Goal: Task Accomplishment & Management: Complete application form

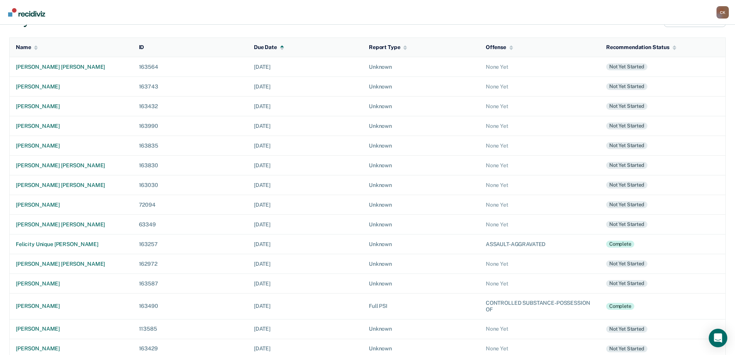
scroll to position [81, 0]
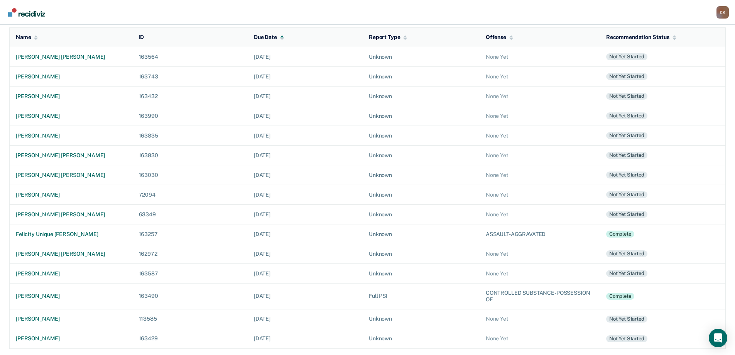
click at [42, 339] on div "raymond diaz, jr." at bounding box center [71, 338] width 111 height 7
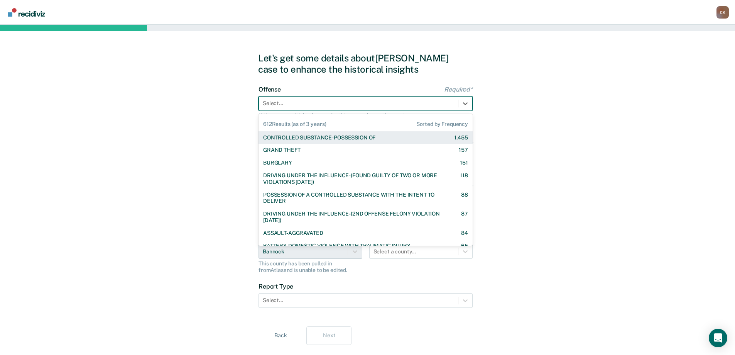
click at [304, 104] on div at bounding box center [358, 103] width 191 height 8
click at [314, 104] on div at bounding box center [358, 103] width 191 height 8
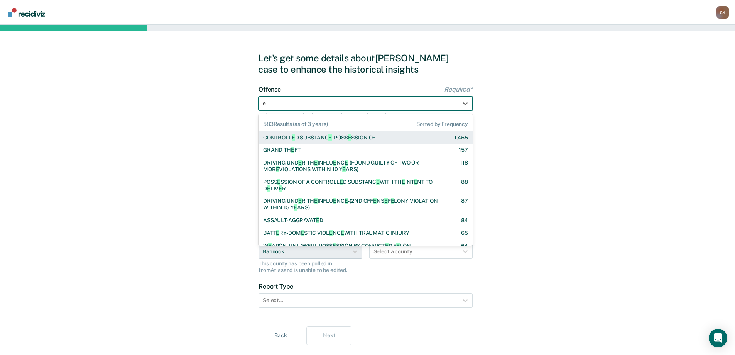
type input "el"
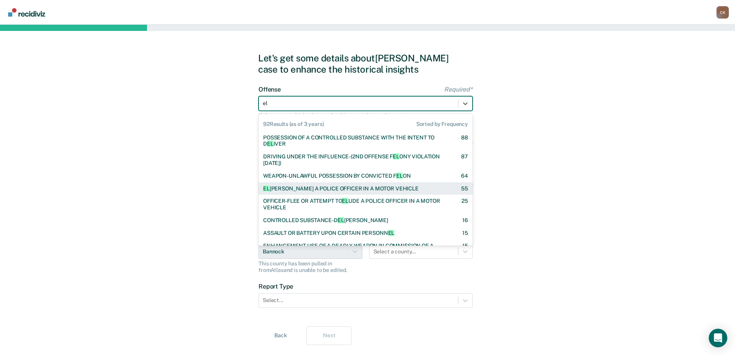
click at [382, 188] on div "EL UDING A POLICE OFFICER IN A MOTOR VEHICLE" at bounding box center [340, 188] width 155 height 7
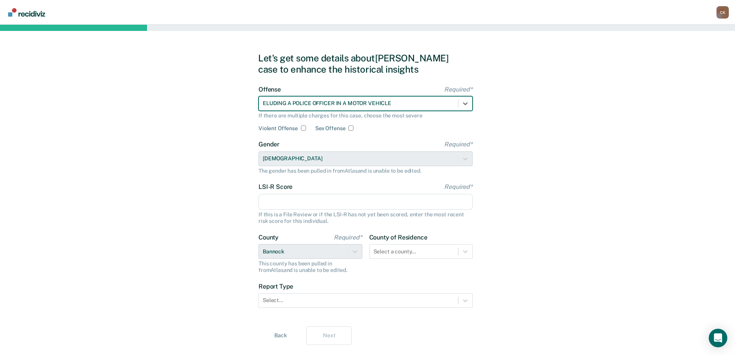
click at [548, 157] on div "Let's get some details about Raymond's case to enhance the historical insights …" at bounding box center [367, 199] width 735 height 348
click at [342, 201] on input "LSI-R Score Required*" at bounding box center [365, 202] width 214 height 16
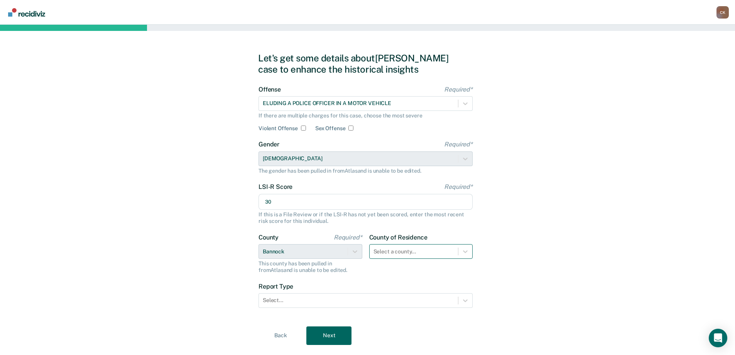
type input "30"
click at [437, 252] on div "Select a county..." at bounding box center [421, 251] width 104 height 15
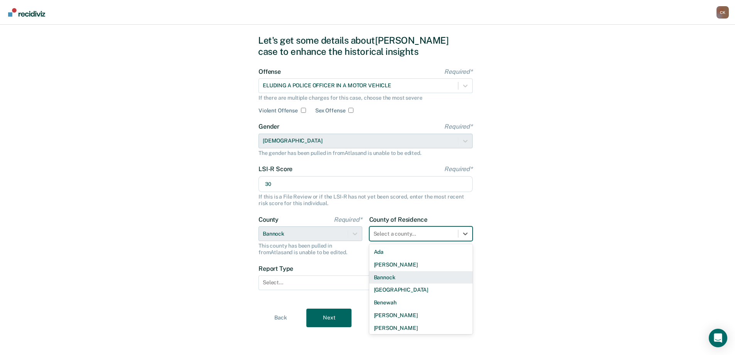
click at [425, 273] on div "Bannock" at bounding box center [421, 277] width 104 height 13
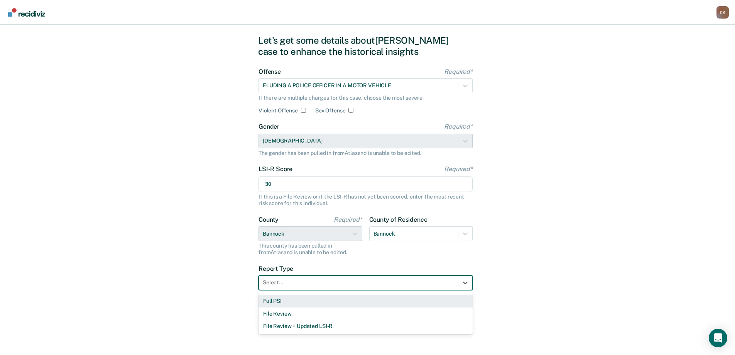
click at [321, 279] on div at bounding box center [358, 282] width 191 height 8
click at [315, 300] on div "Full PSI" at bounding box center [365, 300] width 214 height 13
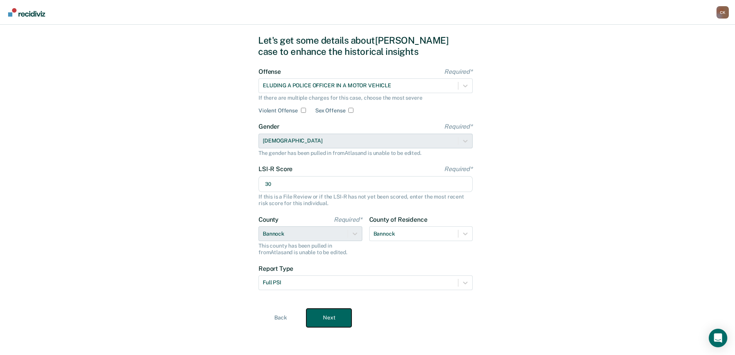
click at [348, 316] on button "Next" at bounding box center [328, 317] width 45 height 19
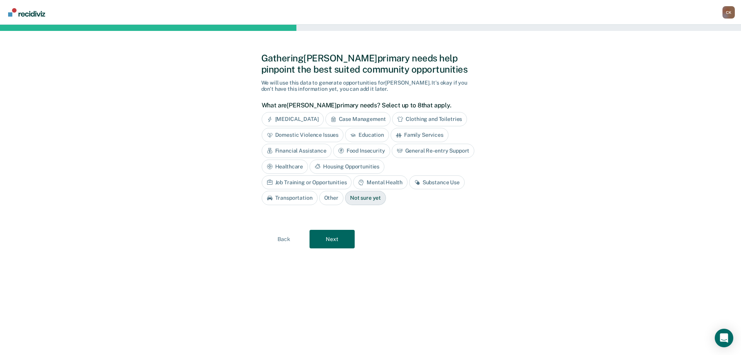
click at [361, 122] on div "Case Management" at bounding box center [358, 119] width 66 height 14
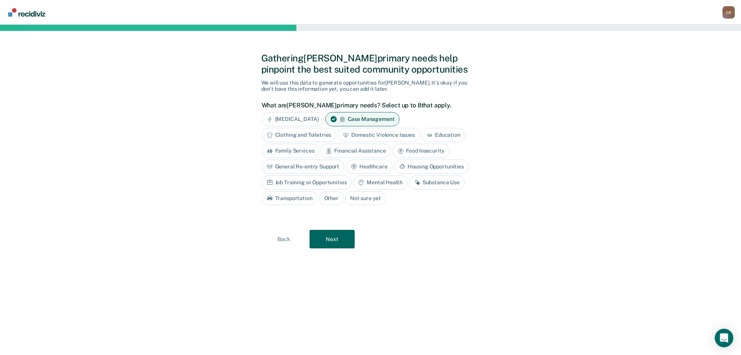
click at [452, 135] on div "Education" at bounding box center [443, 135] width 44 height 14
click at [434, 186] on div "Substance Use" at bounding box center [437, 182] width 56 height 14
click at [319, 184] on div "Job Training or Opportunities" at bounding box center [307, 182] width 90 height 14
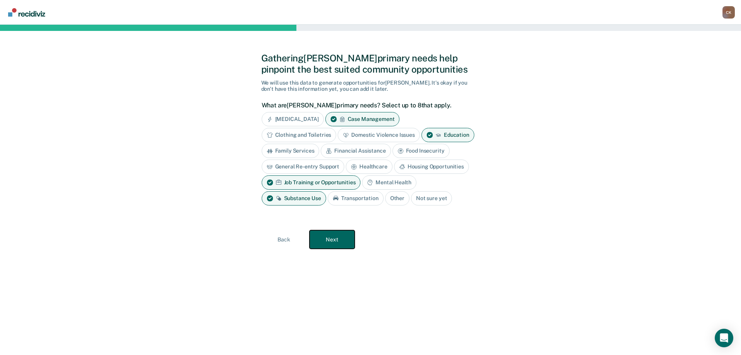
click at [344, 238] on button "Next" at bounding box center [331, 239] width 45 height 19
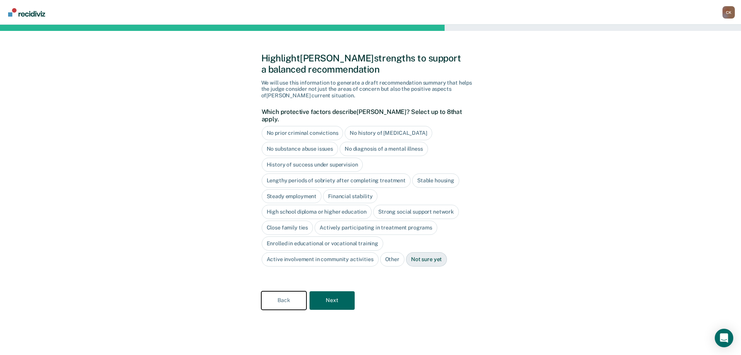
click at [288, 291] on button "Back" at bounding box center [283, 300] width 45 height 19
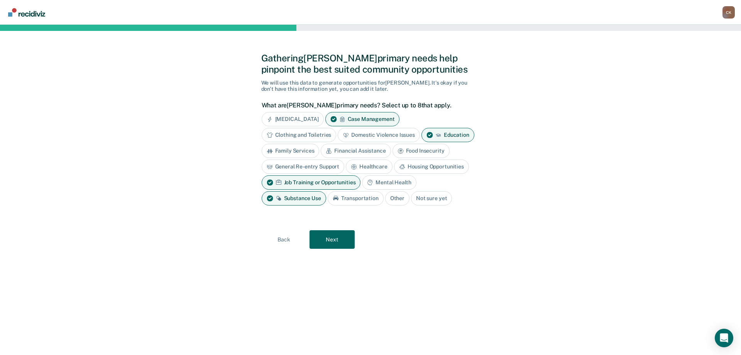
click at [306, 154] on div "Family Services" at bounding box center [291, 151] width 58 height 14
click at [342, 231] on button "Next" at bounding box center [331, 239] width 45 height 19
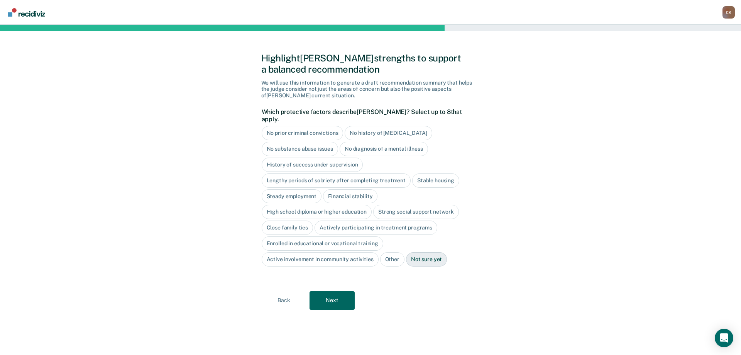
click at [390, 126] on div "No history of violent behavior" at bounding box center [387, 133] width 87 height 14
click at [424, 173] on div "Stable housing" at bounding box center [435, 180] width 47 height 14
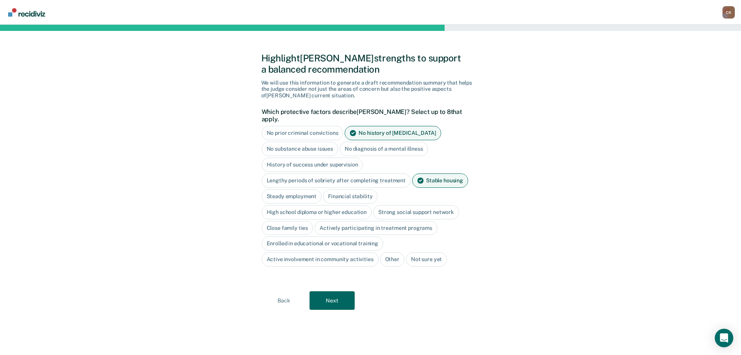
click at [429, 173] on div "Stable housing" at bounding box center [440, 180] width 56 height 14
click at [297, 223] on div "Close family ties" at bounding box center [288, 227] width 52 height 14
click at [330, 293] on button "Next" at bounding box center [331, 300] width 45 height 19
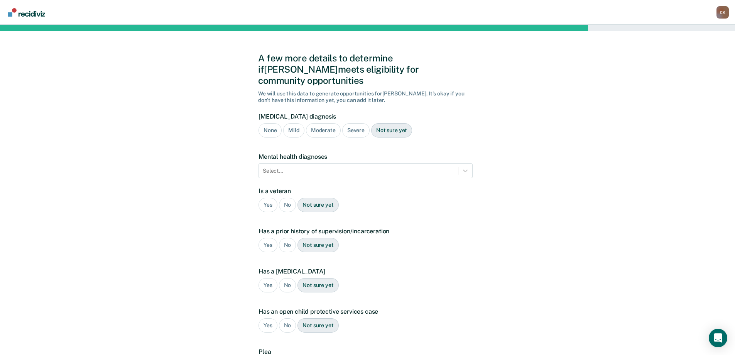
click at [357, 125] on div "Severe" at bounding box center [355, 130] width 27 height 14
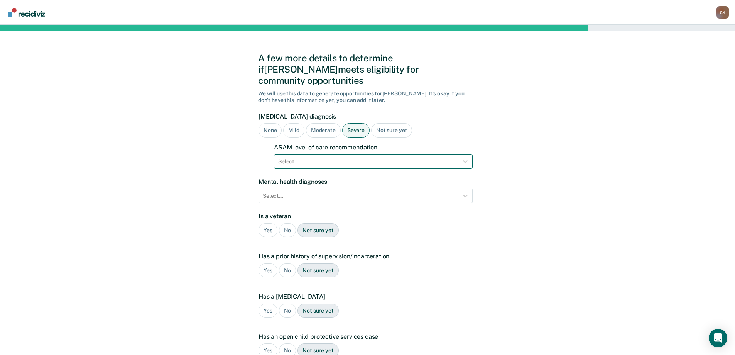
click at [362, 157] on div at bounding box center [366, 161] width 176 height 8
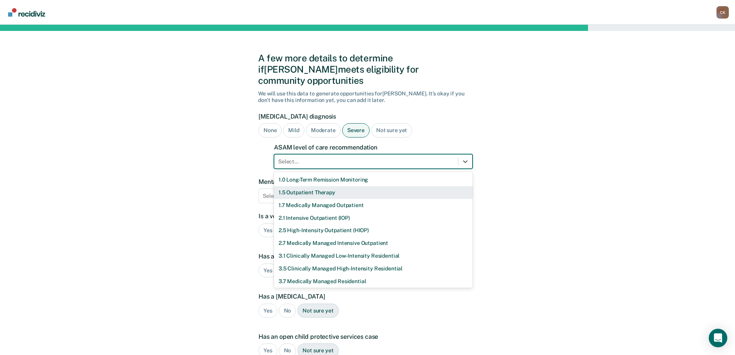
click at [347, 186] on div "1.5 Outpatient Therapy" at bounding box center [373, 192] width 199 height 13
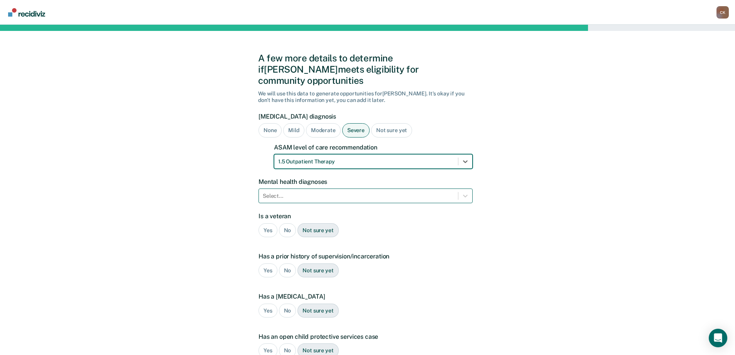
click at [358, 192] on div at bounding box center [358, 196] width 191 height 8
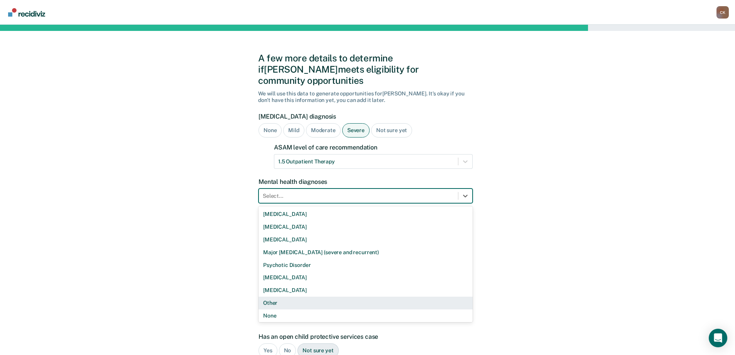
click at [307, 296] on div "Other" at bounding box center [365, 302] width 214 height 13
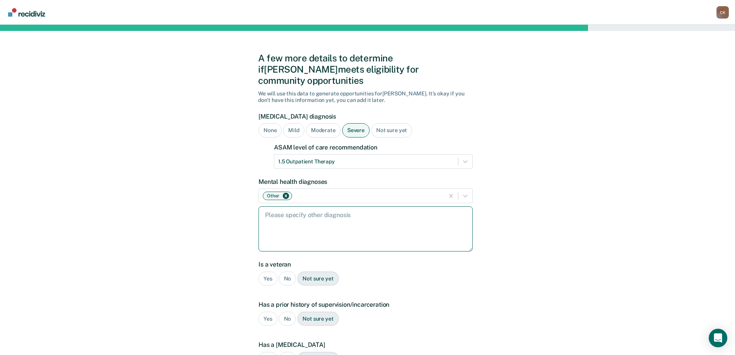
click at [306, 223] on textarea at bounding box center [365, 228] width 214 height 45
type textarea "depression, anxiety, PTSD"
click at [473, 283] on div "A few more details to determine if Raymond meets eligibility for community oppo…" at bounding box center [367, 270] width 219 height 473
click at [286, 271] on div "No" at bounding box center [287, 278] width 17 height 14
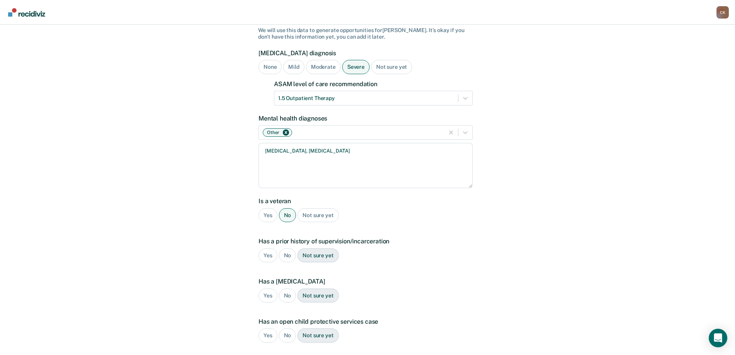
scroll to position [77, 0]
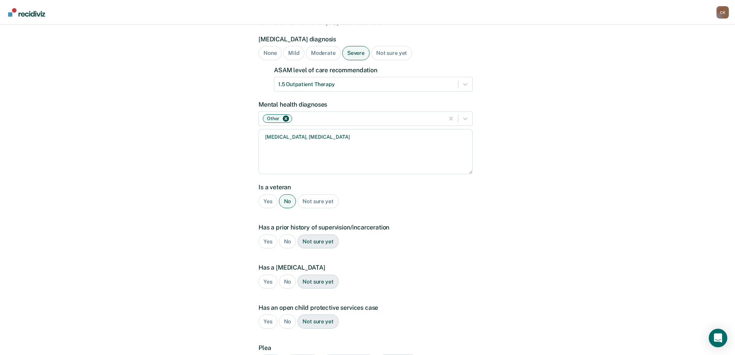
click at [266, 234] on div "Yes" at bounding box center [267, 241] width 19 height 14
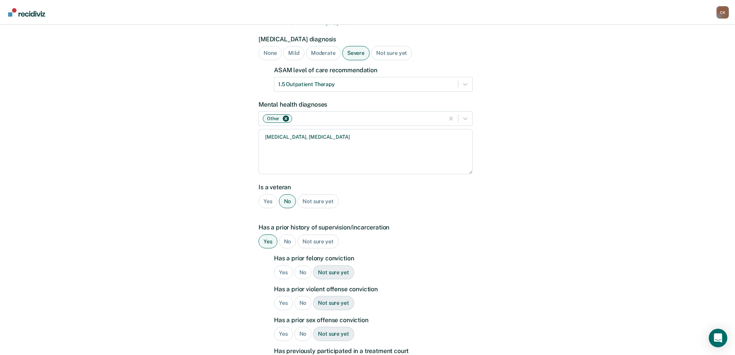
click at [298, 265] on div "No" at bounding box center [302, 272] width 17 height 14
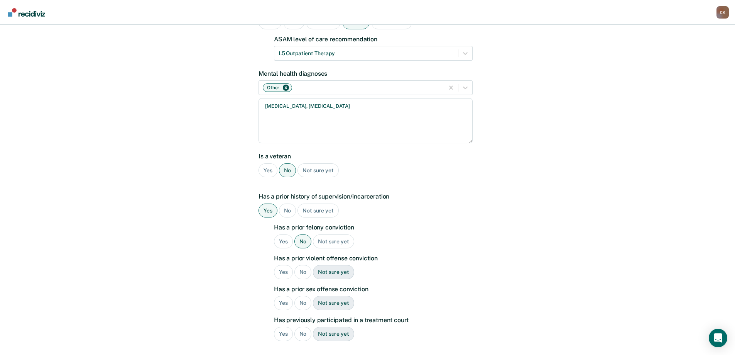
scroll to position [154, 0]
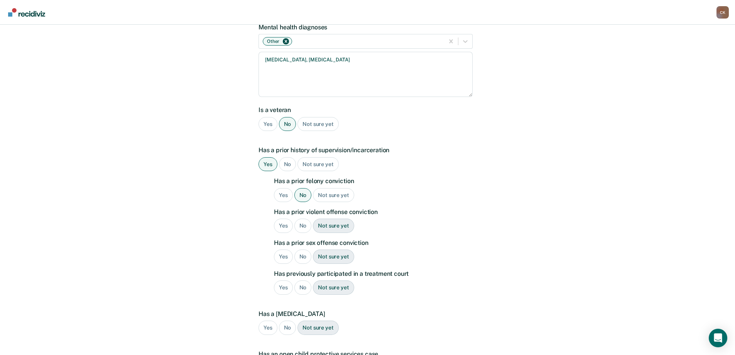
click at [306, 218] on div "No" at bounding box center [302, 225] width 17 height 14
click at [305, 249] on div "No" at bounding box center [302, 256] width 17 height 14
click at [305, 280] on div "No" at bounding box center [302, 287] width 17 height 14
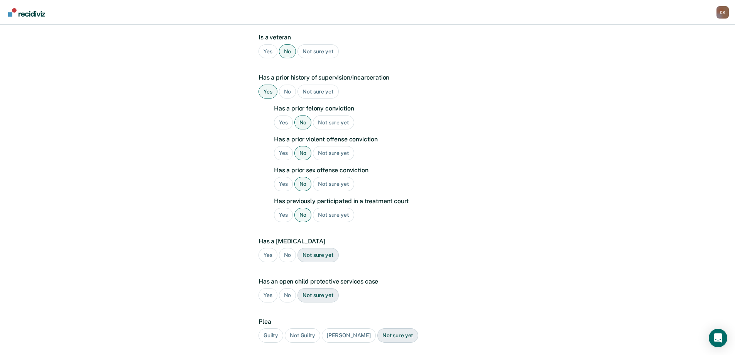
scroll to position [231, 0]
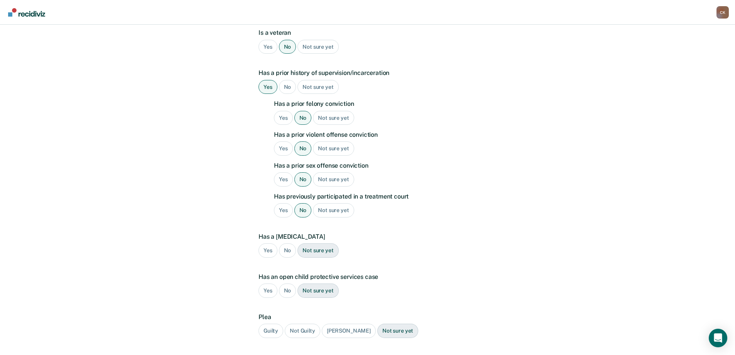
click at [285, 243] on div "No" at bounding box center [287, 250] width 17 height 14
click at [292, 283] on div "No" at bounding box center [287, 290] width 17 height 14
drag, startPoint x: 267, startPoint y: 316, endPoint x: 328, endPoint y: 301, distance: 63.2
click at [267, 323] on div "Guilty" at bounding box center [270, 330] width 25 height 14
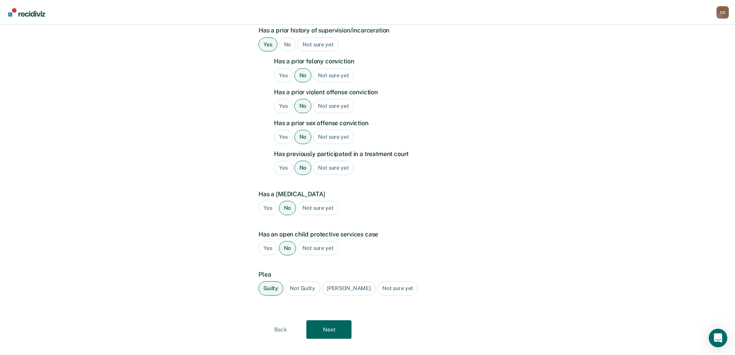
scroll to position [274, 0]
click at [311, 240] on div "Not sure yet" at bounding box center [317, 247] width 41 height 14
click at [332, 321] on button "Next" at bounding box center [328, 328] width 45 height 19
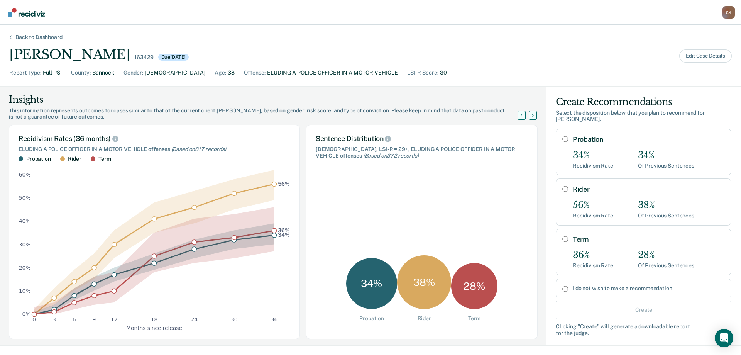
click at [562, 191] on input "Rider" at bounding box center [565, 189] width 6 height 6
radio input "true"
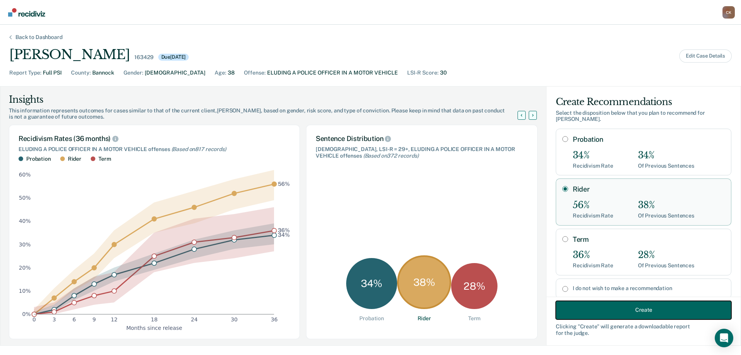
click at [634, 306] on button "Create" at bounding box center [643, 309] width 176 height 19
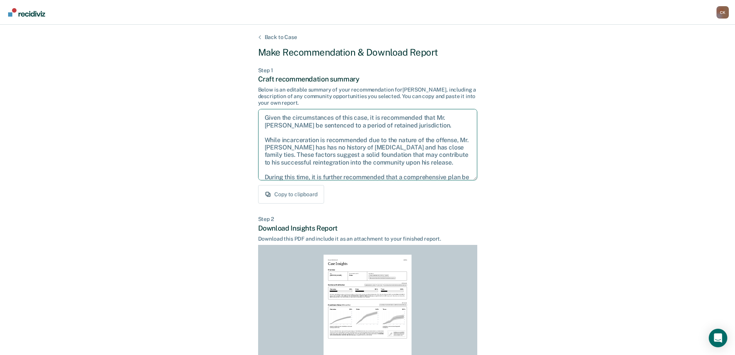
drag, startPoint x: 452, startPoint y: 171, endPoint x: 216, endPoint y: 85, distance: 251.5
click at [216, 85] on div "Back to Case Make Recommendation & Download Report Step 1 Craft recommendation …" at bounding box center [367, 232] width 735 height 415
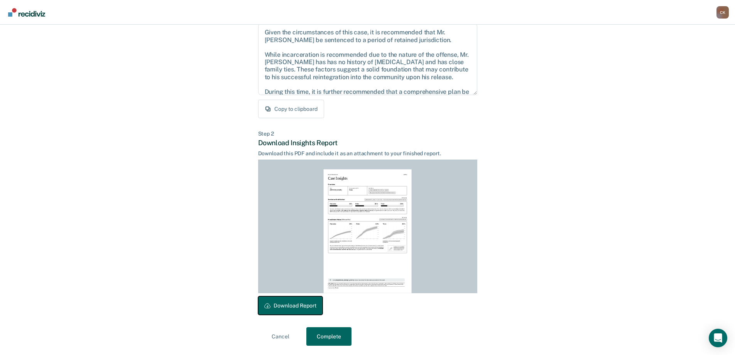
click at [282, 304] on button "Download Report" at bounding box center [290, 305] width 64 height 19
click at [343, 336] on button "Complete" at bounding box center [328, 336] width 45 height 19
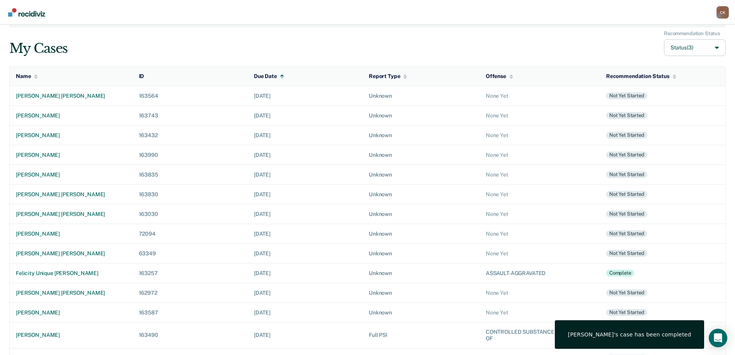
scroll to position [87, 0]
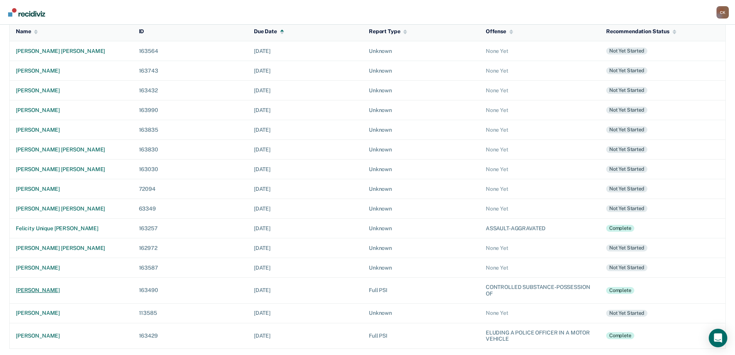
click at [49, 286] on td "misty sue mata" at bounding box center [71, 290] width 123 height 26
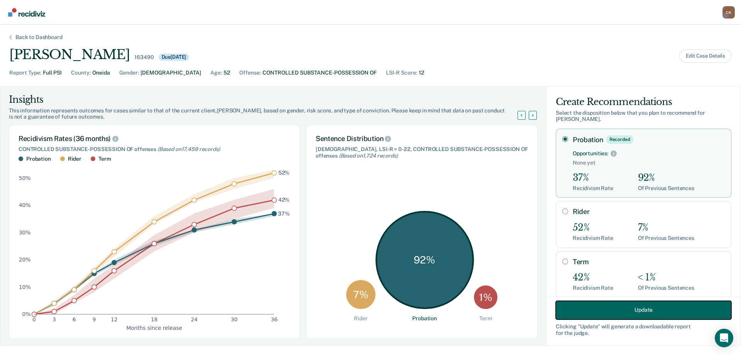
click at [645, 314] on button "Update" at bounding box center [643, 309] width 176 height 19
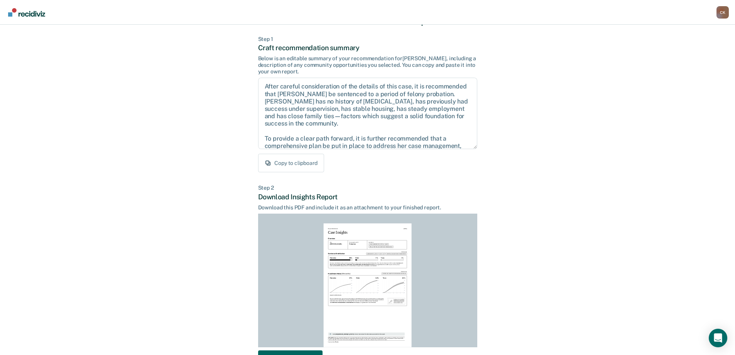
scroll to position [85, 0]
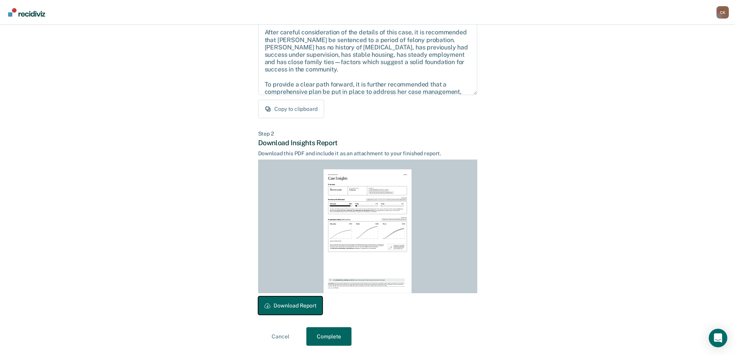
click at [304, 304] on button "Download Report" at bounding box center [290, 305] width 64 height 19
click at [326, 335] on button "Complete" at bounding box center [328, 336] width 45 height 19
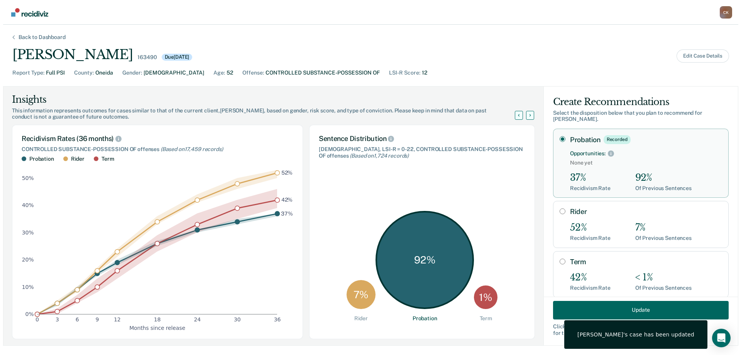
scroll to position [0, 0]
